Goal: Contribute content: Contribute content

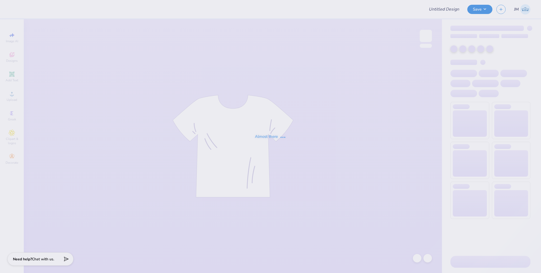
type input "Alpha Phi house shirts 2"
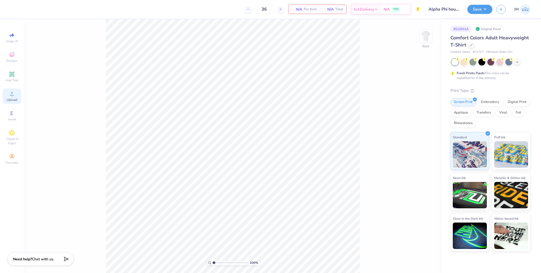
click at [16, 98] on span "Upload" at bounding box center [12, 100] width 11 height 4
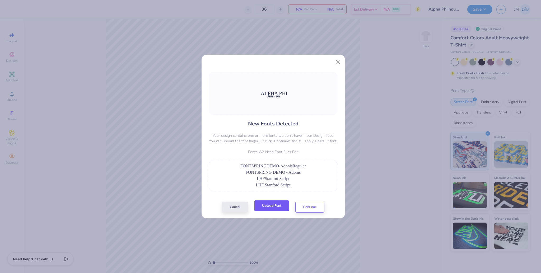
click at [276, 207] on button "Upload Font" at bounding box center [272, 206] width 35 height 11
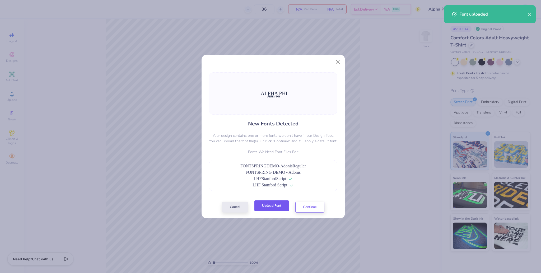
click at [281, 207] on button "Upload Font" at bounding box center [272, 206] width 35 height 11
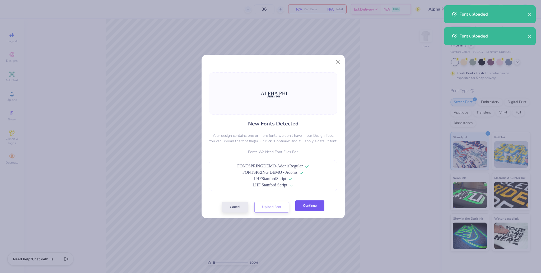
click at [310, 210] on button "Continue" at bounding box center [310, 206] width 29 height 11
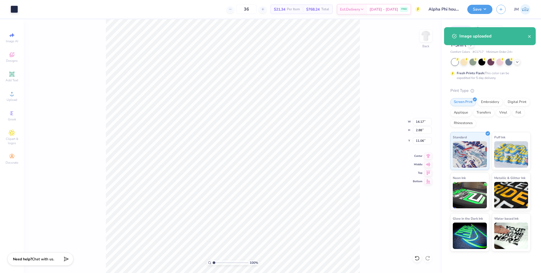
type input "8.05"
type input "1.64"
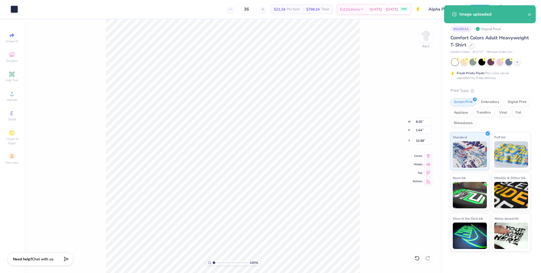
type input "10.10"
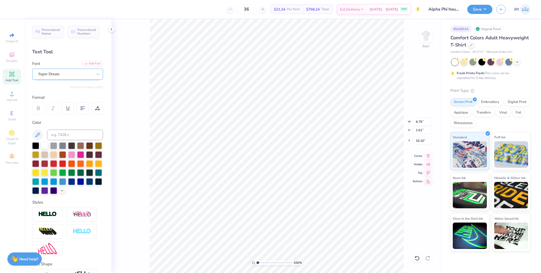
click at [51, 74] on div "Super Dream" at bounding box center [66, 74] width 56 height 8
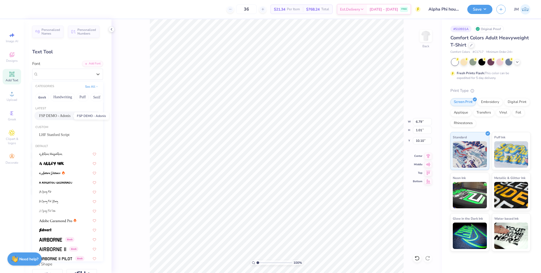
click at [61, 116] on span "FSP DEMO - Adonis" at bounding box center [54, 116] width 31 height 6
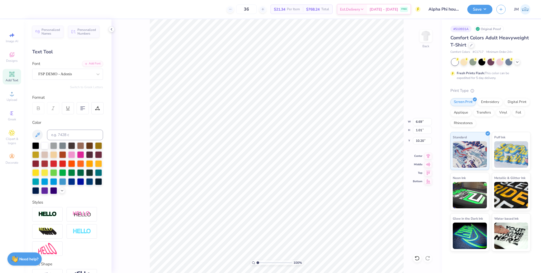
type input "6.69"
type input "10.20"
type input "6.29"
type input "0.76"
type input "10.98"
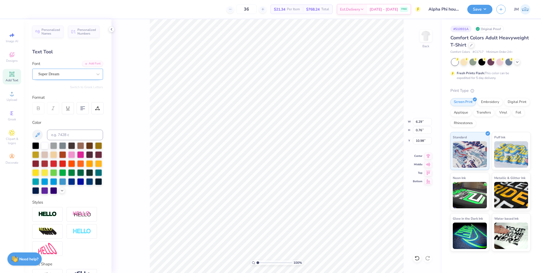
click at [56, 76] on div "Super Dream" at bounding box center [66, 74] width 56 height 8
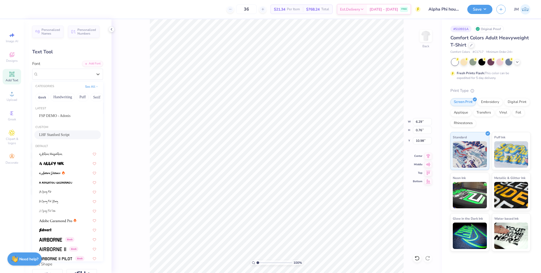
click at [61, 135] on div "LHF Stanford Script" at bounding box center [67, 135] width 57 height 6
type input "3.55"
type input "0.66"
type input "11.10"
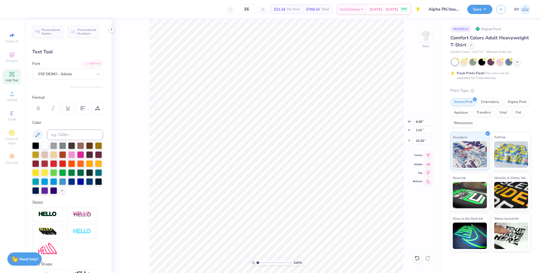
click at [429, 156] on icon at bounding box center [428, 155] width 7 height 6
drag, startPoint x: 260, startPoint y: 262, endPoint x: 270, endPoint y: 260, distance: 10.4
type input "4.53"
click at [270, 261] on input "range" at bounding box center [275, 263] width 36 height 5
type input "11.31"
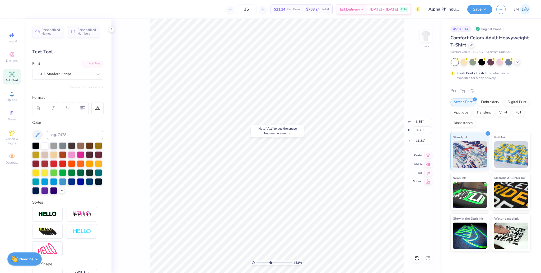
click at [428, 156] on icon at bounding box center [428, 155] width 7 height 6
drag, startPoint x: 257, startPoint y: 259, endPoint x: 251, endPoint y: 256, distance: 6.5
type input "1"
click at [257, 261] on input "range" at bounding box center [275, 263] width 36 height 5
click at [294, 213] on li "Group" at bounding box center [293, 215] width 41 height 10
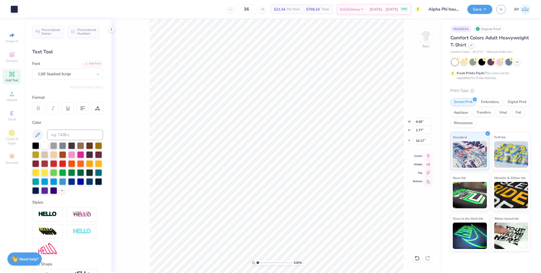
type input "10.17"
click at [418, 120] on input "6.69" at bounding box center [422, 121] width 19 height 7
type input "12.00"
type input "3.18"
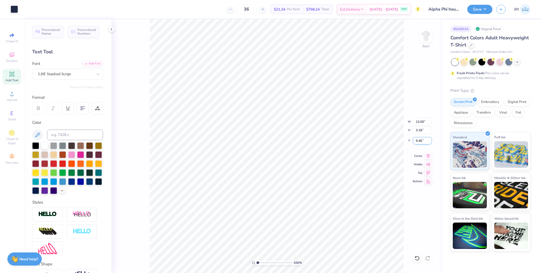
click at [419, 140] on input "9.46" at bounding box center [422, 140] width 19 height 7
type input "3.00"
click at [418, 121] on input "12.00" at bounding box center [422, 121] width 19 height 7
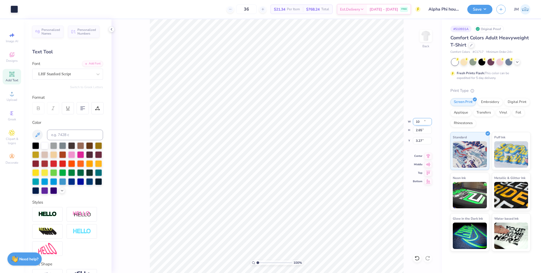
type input "10.00"
type input "2.65"
click at [420, 141] on input "3.27" at bounding box center [422, 140] width 19 height 7
type input "3.00"
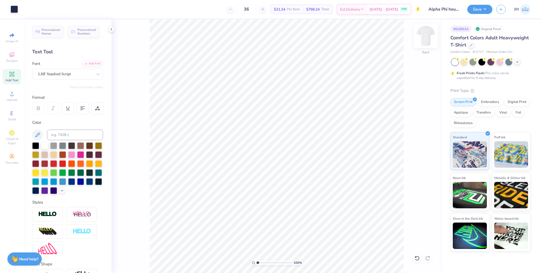
click at [426, 38] on img at bounding box center [426, 35] width 21 height 21
click at [13, 98] on span "Upload" at bounding box center [12, 100] width 11 height 4
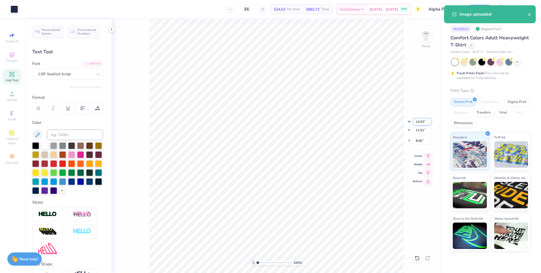
click at [418, 123] on input "14.53" at bounding box center [422, 121] width 19 height 7
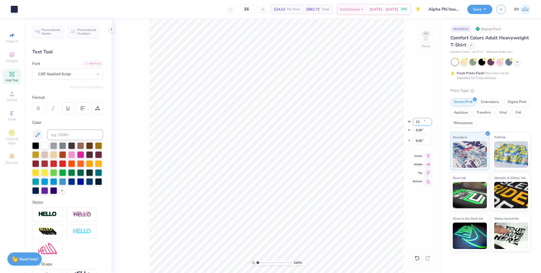
type input "12.00"
type input "9.50"
type input "9.00"
click at [60, 72] on div "Super Dream" at bounding box center [66, 74] width 56 height 8
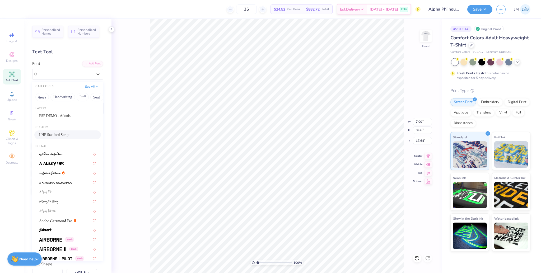
click at [57, 135] on span "LHF Stanford Script" at bounding box center [54, 135] width 30 height 6
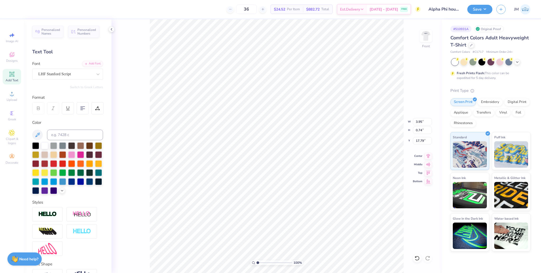
type input "3.95"
type input "0.74"
type input "17.79"
click at [430, 158] on icon at bounding box center [428, 155] width 7 height 6
drag, startPoint x: 258, startPoint y: 264, endPoint x: 269, endPoint y: 262, distance: 10.2
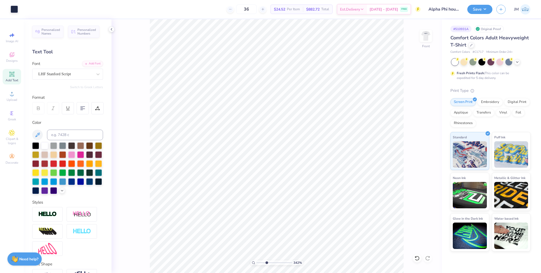
type input "3.82"
click at [268, 263] on input "range" at bounding box center [275, 263] width 36 height 5
type input "17.98"
drag, startPoint x: 252, startPoint y: 259, endPoint x: 243, endPoint y: 256, distance: 9.7
click at [257, 261] on input "range" at bounding box center [275, 263] width 36 height 5
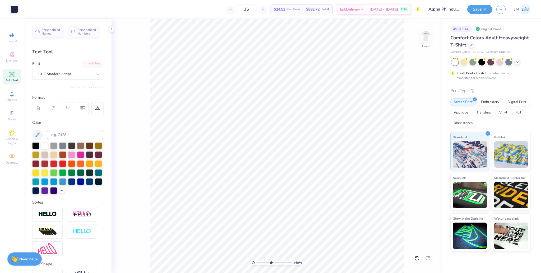
drag, startPoint x: 259, startPoint y: 263, endPoint x: 273, endPoint y: 260, distance: 13.8
type input "4.77"
click at [271, 262] on input "range" at bounding box center [275, 263] width 36 height 5
type input "17.88"
drag, startPoint x: 270, startPoint y: 263, endPoint x: 259, endPoint y: 260, distance: 11.1
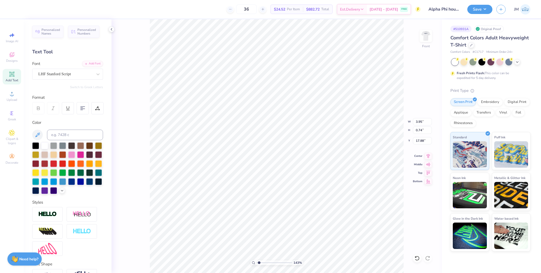
click at [259, 261] on input "range" at bounding box center [275, 263] width 36 height 5
click at [428, 155] on icon at bounding box center [428, 155] width 3 height 4
click at [309, 200] on li "Group" at bounding box center [309, 202] width 41 height 10
type input "1"
drag, startPoint x: 258, startPoint y: 262, endPoint x: 244, endPoint y: 255, distance: 15.3
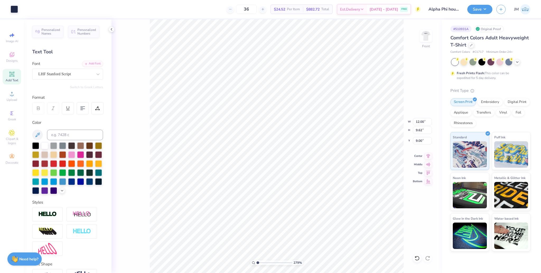
click at [257, 261] on input "range" at bounding box center [275, 263] width 36 height 5
click at [418, 142] on input "9.00" at bounding box center [422, 140] width 19 height 7
type input "3.00"
click at [418, 121] on input "12.00" at bounding box center [422, 121] width 19 height 7
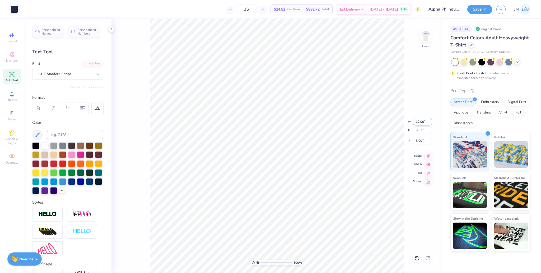
click at [418, 121] on input "12.00" at bounding box center [422, 121] width 19 height 7
type input "12.50"
type input "10.02"
click at [421, 139] on input "2.80" at bounding box center [422, 140] width 19 height 7
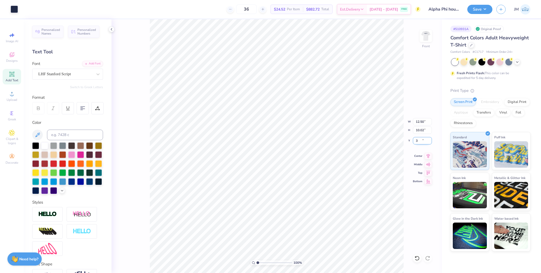
type input "3.00"
click at [426, 36] on img at bounding box center [426, 35] width 21 height 21
click at [478, 6] on button "Save" at bounding box center [480, 8] width 25 height 9
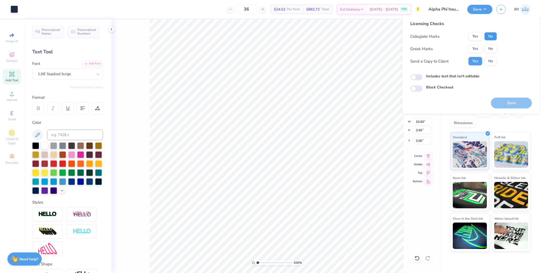
click at [489, 34] on button "No" at bounding box center [490, 36] width 13 height 8
click at [472, 47] on button "Yes" at bounding box center [476, 49] width 14 height 8
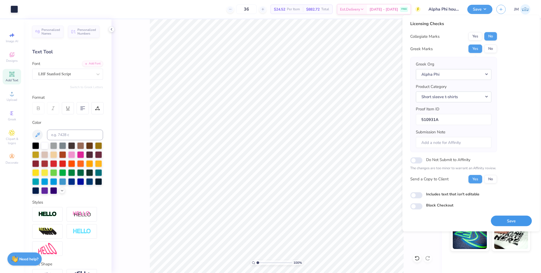
click at [510, 221] on button "Save" at bounding box center [511, 221] width 41 height 11
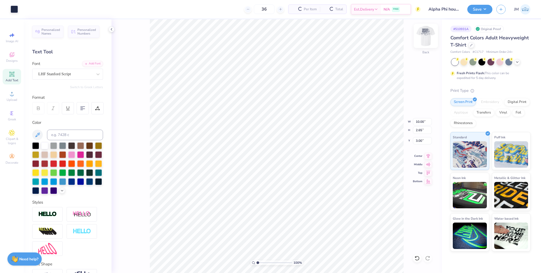
click at [425, 37] on img at bounding box center [426, 35] width 21 height 21
